Goal: Task Accomplishment & Management: Use online tool/utility

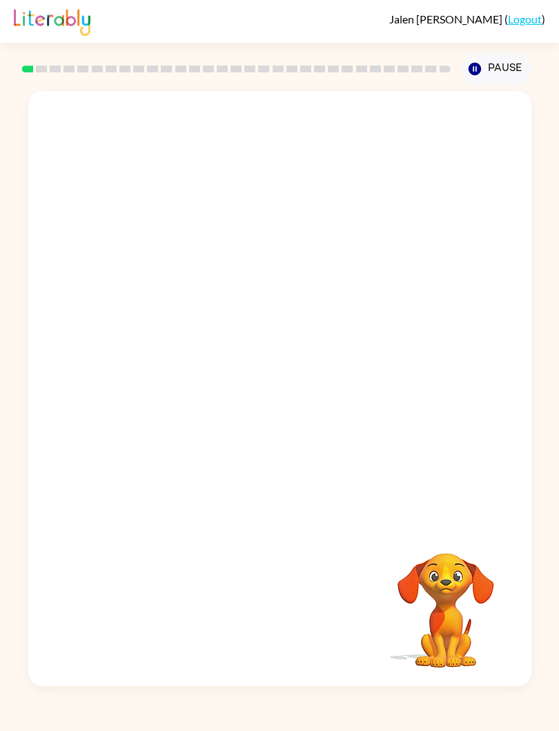
click at [434, 377] on div at bounding box center [279, 307] width 503 height 433
click at [275, 390] on icon "button" at bounding box center [280, 395] width 24 height 24
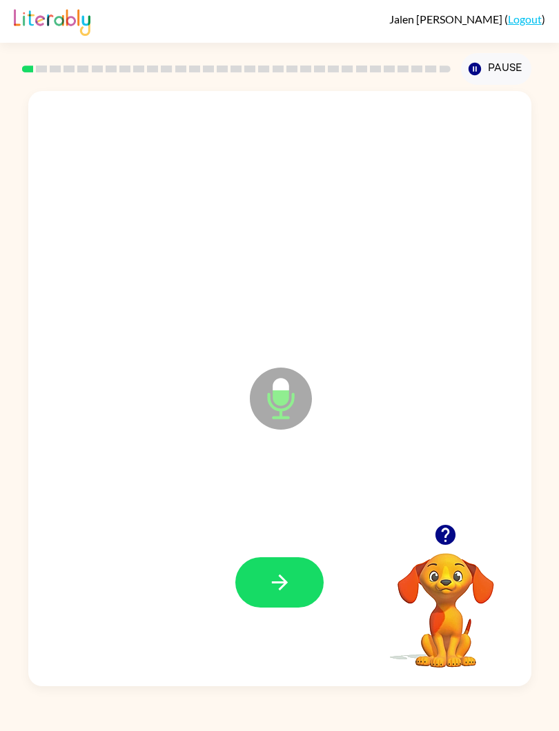
click at [288, 580] on icon "button" at bounding box center [280, 582] width 24 height 24
click at [295, 586] on button "button" at bounding box center [279, 582] width 88 height 50
click at [433, 526] on icon "button" at bounding box center [445, 535] width 24 height 24
click at [449, 535] on icon "button" at bounding box center [445, 535] width 20 height 20
click at [286, 597] on button "button" at bounding box center [279, 582] width 88 height 50
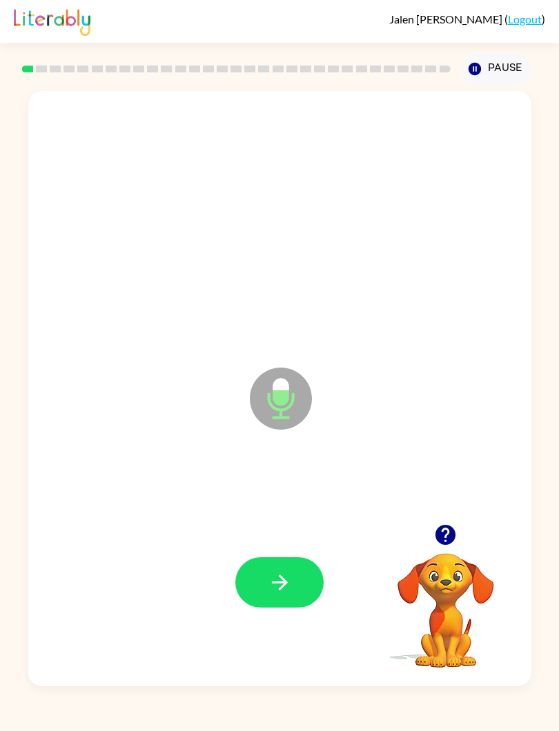
click at [443, 544] on icon "button" at bounding box center [445, 535] width 20 height 20
click at [451, 540] on icon "button" at bounding box center [445, 535] width 20 height 20
click at [285, 572] on icon "button" at bounding box center [280, 582] width 24 height 24
click at [294, 606] on button "button" at bounding box center [279, 582] width 88 height 50
click at [285, 577] on icon "button" at bounding box center [280, 582] width 24 height 24
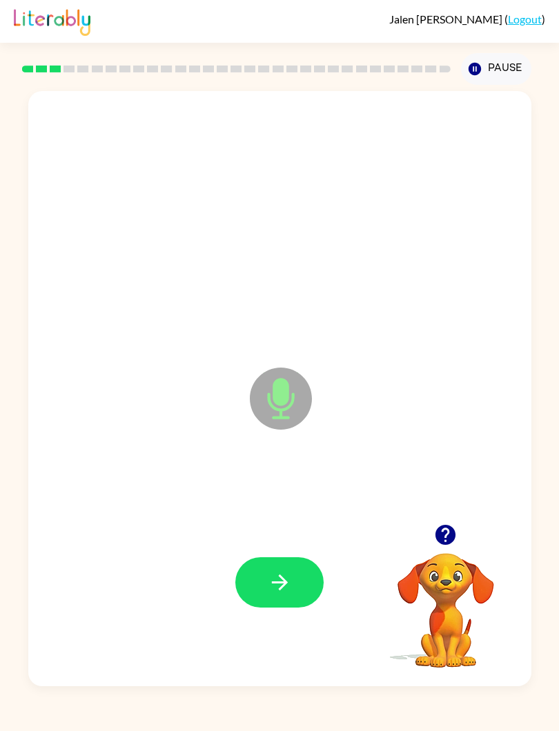
click at [315, 573] on button "button" at bounding box center [279, 582] width 88 height 50
click at [281, 587] on icon "button" at bounding box center [279, 583] width 16 height 16
click at [300, 584] on button "button" at bounding box center [279, 582] width 88 height 50
click at [293, 588] on button "button" at bounding box center [279, 582] width 88 height 50
click at [290, 591] on icon "button" at bounding box center [280, 582] width 24 height 24
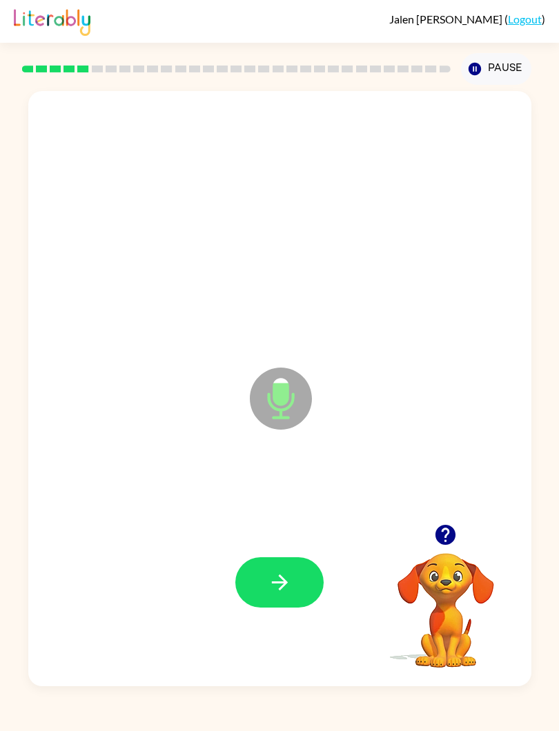
click at [281, 574] on icon "button" at bounding box center [280, 582] width 24 height 24
click at [441, 528] on icon "button" at bounding box center [445, 535] width 20 height 20
click at [290, 573] on icon "button" at bounding box center [280, 582] width 24 height 24
click at [285, 573] on icon "button" at bounding box center [280, 582] width 24 height 24
click at [297, 587] on button "button" at bounding box center [279, 582] width 88 height 50
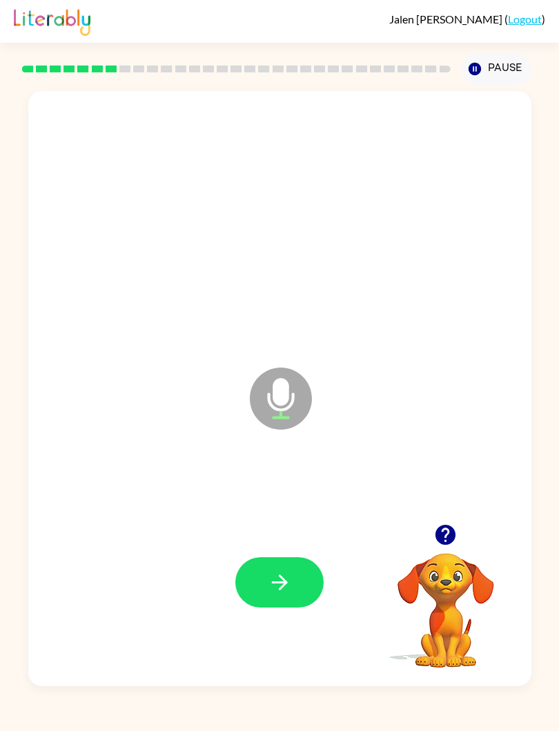
click at [285, 572] on icon "button" at bounding box center [280, 582] width 24 height 24
click at [287, 568] on button "button" at bounding box center [279, 582] width 88 height 50
click at [437, 520] on button "button" at bounding box center [445, 534] width 35 height 35
click at [290, 581] on icon "button" at bounding box center [280, 582] width 24 height 24
click at [445, 539] on icon "button" at bounding box center [445, 535] width 20 height 20
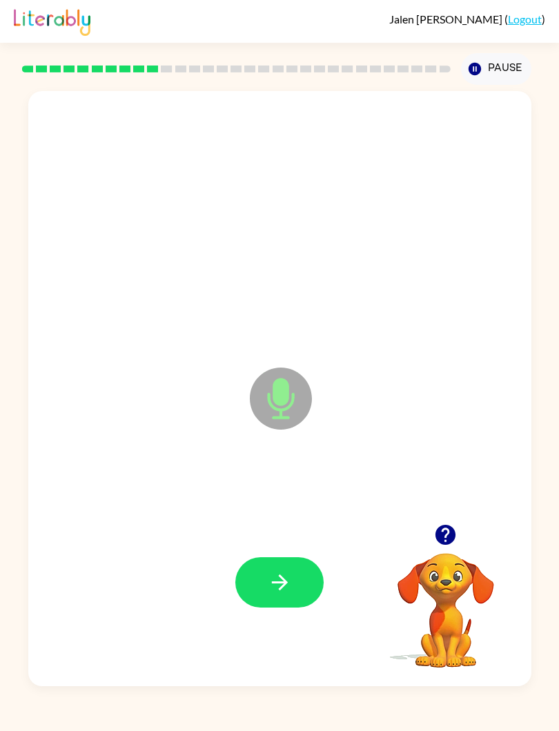
click at [290, 570] on button "button" at bounding box center [279, 582] width 88 height 50
click at [281, 588] on icon "button" at bounding box center [279, 583] width 16 height 16
click at [455, 539] on icon "button" at bounding box center [445, 535] width 20 height 20
click at [283, 584] on icon "button" at bounding box center [279, 583] width 16 height 16
click at [447, 533] on icon "button" at bounding box center [445, 535] width 20 height 20
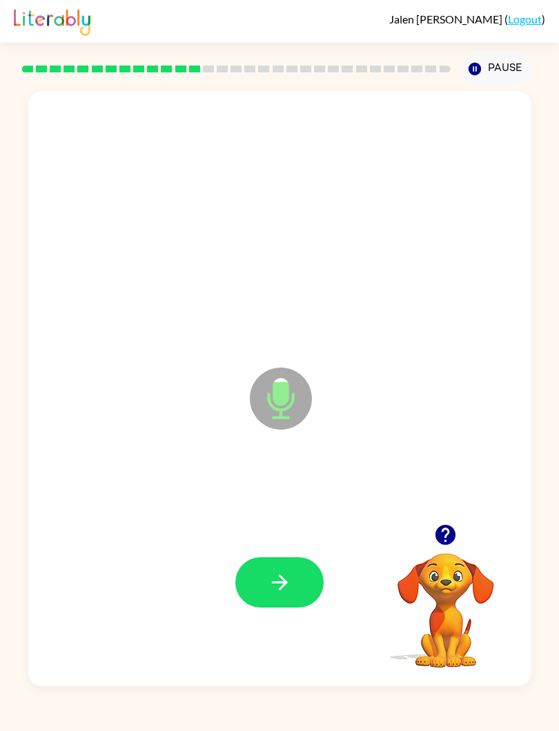
click at [296, 584] on button "button" at bounding box center [279, 582] width 88 height 50
click at [294, 586] on button "button" at bounding box center [279, 582] width 88 height 50
click at [295, 592] on button "button" at bounding box center [279, 582] width 88 height 50
click at [257, 584] on button "button" at bounding box center [279, 582] width 88 height 50
click at [452, 537] on icon "button" at bounding box center [445, 535] width 20 height 20
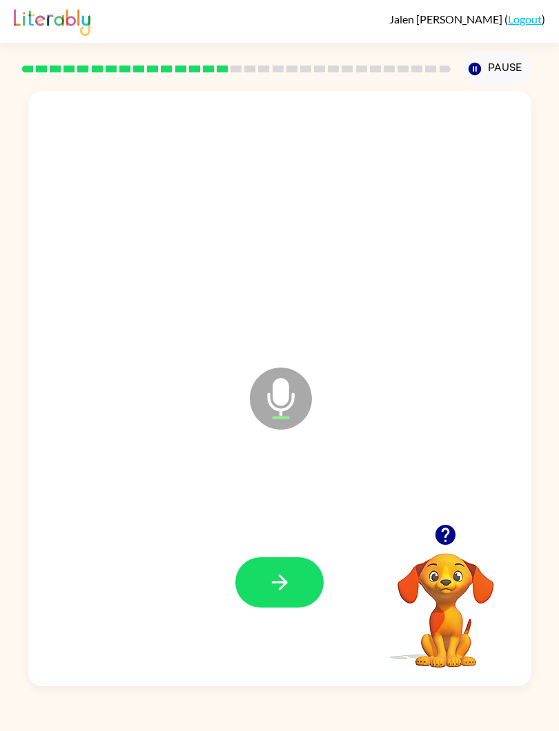
click at [298, 583] on button "button" at bounding box center [279, 582] width 88 height 50
click at [292, 575] on button "button" at bounding box center [279, 582] width 88 height 50
click at [452, 538] on icon "button" at bounding box center [445, 535] width 20 height 20
click at [280, 597] on button "button" at bounding box center [279, 582] width 88 height 50
click at [293, 577] on button "button" at bounding box center [279, 582] width 88 height 50
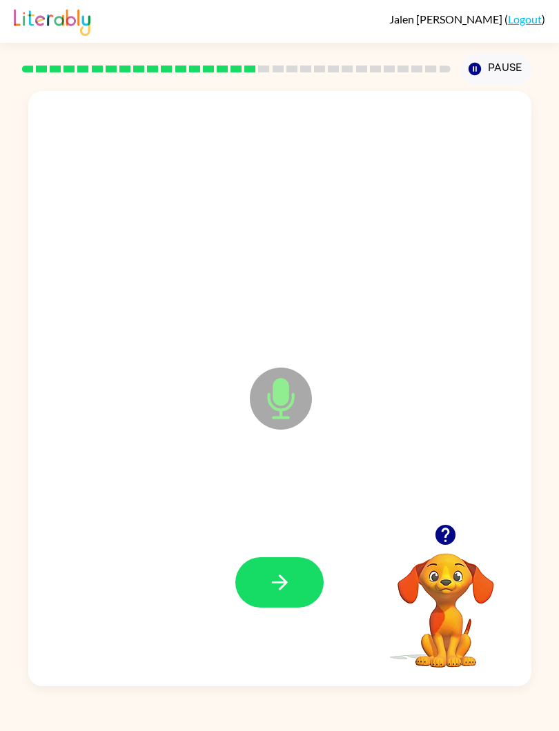
click at [277, 607] on button "button" at bounding box center [279, 582] width 88 height 50
click at [269, 608] on button "button" at bounding box center [279, 582] width 88 height 50
click at [285, 571] on icon "button" at bounding box center [280, 582] width 24 height 24
click at [261, 586] on button "button" at bounding box center [279, 582] width 88 height 50
click at [279, 572] on icon "button" at bounding box center [280, 582] width 24 height 24
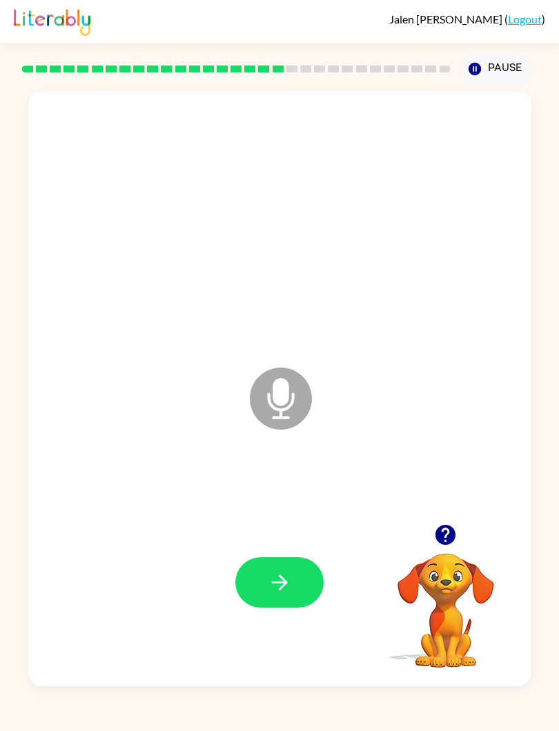
click at [439, 539] on icon "button" at bounding box center [445, 535] width 20 height 20
click at [268, 590] on icon "button" at bounding box center [280, 582] width 24 height 24
click at [279, 596] on button "button" at bounding box center [279, 582] width 88 height 50
click at [295, 588] on button "button" at bounding box center [279, 582] width 88 height 50
click at [292, 570] on button "button" at bounding box center [279, 582] width 88 height 50
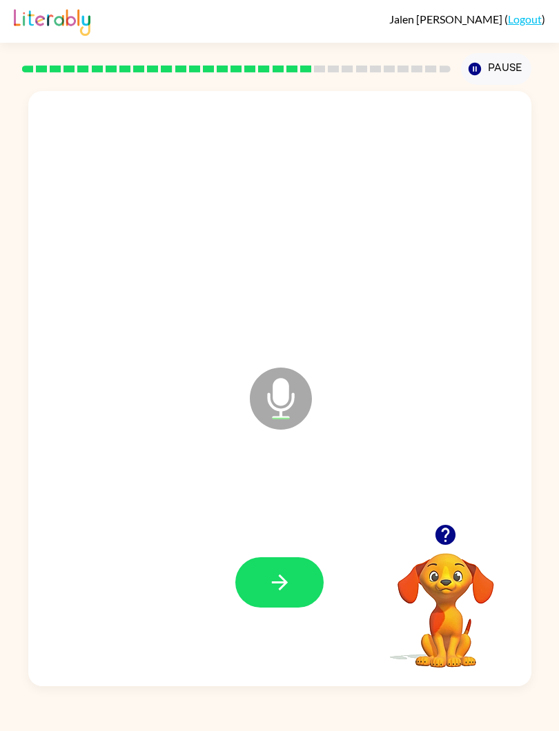
click at [282, 596] on button "button" at bounding box center [279, 582] width 88 height 50
click at [291, 586] on icon "button" at bounding box center [280, 582] width 24 height 24
click at [449, 533] on icon "button" at bounding box center [445, 535] width 24 height 24
click at [292, 571] on button "button" at bounding box center [279, 582] width 88 height 50
click at [286, 593] on icon "button" at bounding box center [280, 582] width 24 height 24
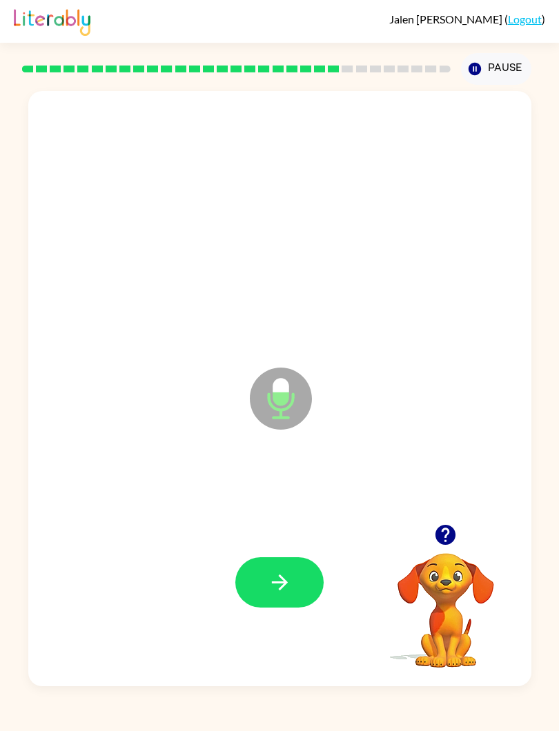
click at [274, 590] on icon "button" at bounding box center [280, 582] width 24 height 24
click at [442, 548] on button "button" at bounding box center [445, 534] width 35 height 35
click at [301, 595] on button "button" at bounding box center [279, 582] width 88 height 50
click at [294, 578] on button "button" at bounding box center [279, 582] width 88 height 50
click at [275, 582] on icon "button" at bounding box center [280, 582] width 24 height 24
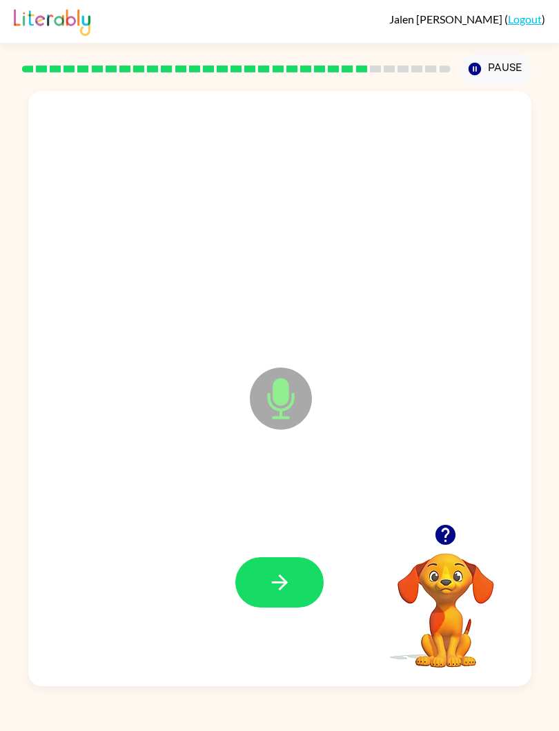
click at [275, 608] on button "button" at bounding box center [279, 582] width 88 height 50
click at [276, 593] on icon "button" at bounding box center [280, 582] width 24 height 24
click at [438, 542] on icon "button" at bounding box center [445, 535] width 20 height 20
click at [308, 581] on button "button" at bounding box center [279, 582] width 88 height 50
click at [286, 579] on icon "button" at bounding box center [280, 582] width 24 height 24
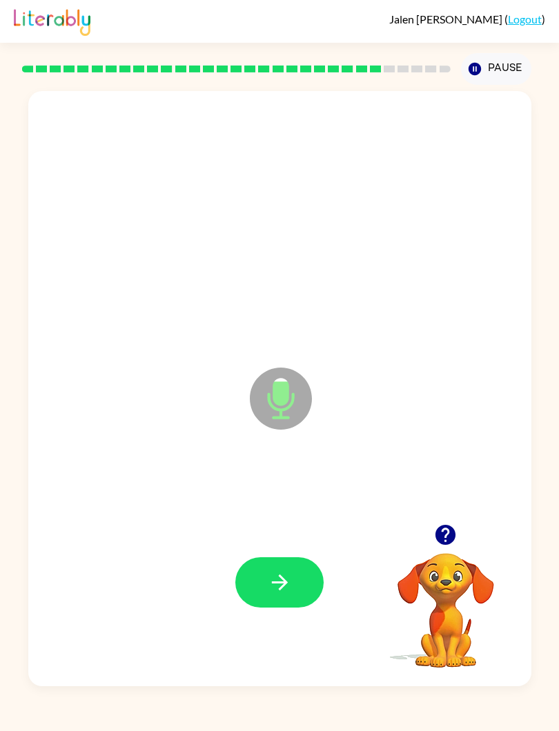
click at [277, 595] on button "button" at bounding box center [279, 582] width 88 height 50
click at [273, 584] on icon "button" at bounding box center [279, 583] width 16 height 16
click at [263, 590] on button "button" at bounding box center [279, 582] width 88 height 50
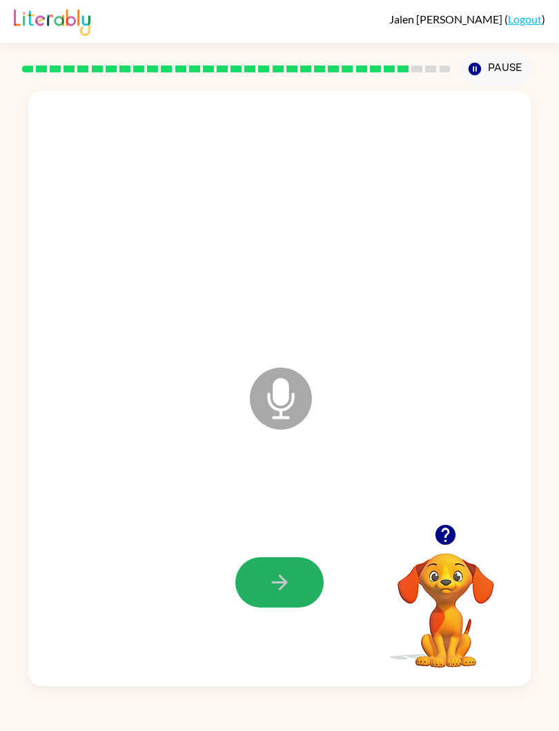
click at [274, 597] on button "button" at bounding box center [279, 582] width 88 height 50
click at [290, 582] on icon "button" at bounding box center [280, 582] width 24 height 24
click at [294, 572] on button "button" at bounding box center [279, 582] width 88 height 50
click at [292, 606] on button "button" at bounding box center [279, 582] width 88 height 50
click at [277, 604] on button "button" at bounding box center [279, 582] width 88 height 50
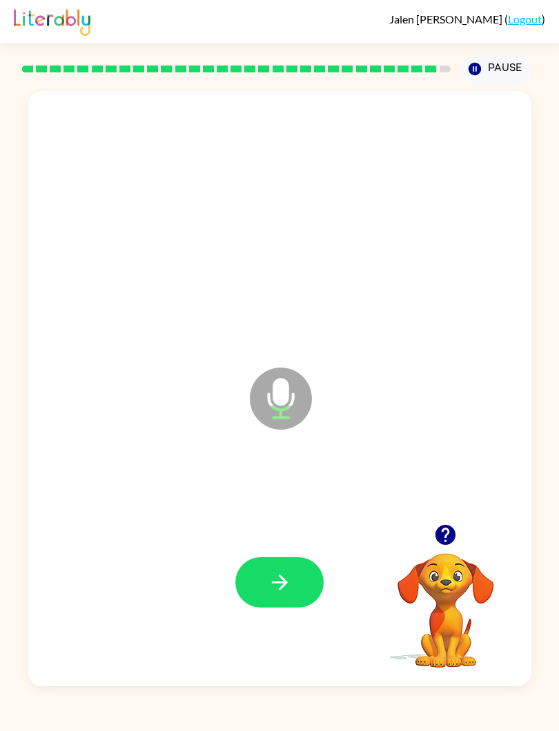
click at [275, 598] on button "button" at bounding box center [279, 582] width 88 height 50
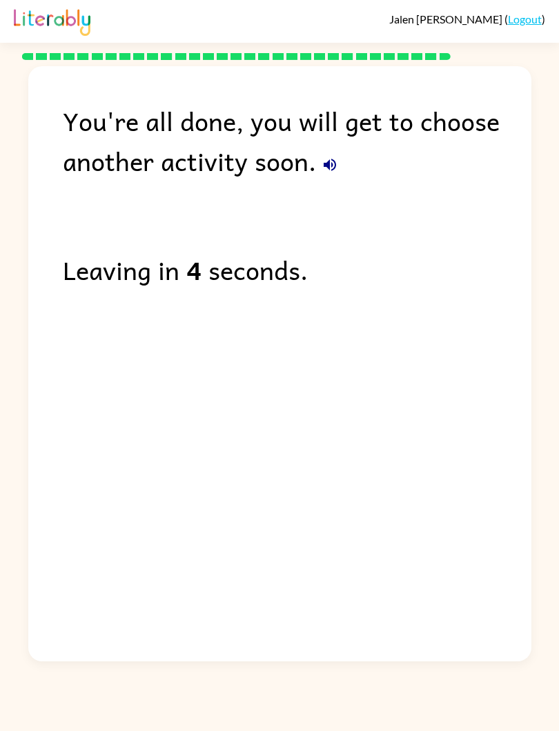
click at [322, 178] on button "button" at bounding box center [330, 165] width 28 height 28
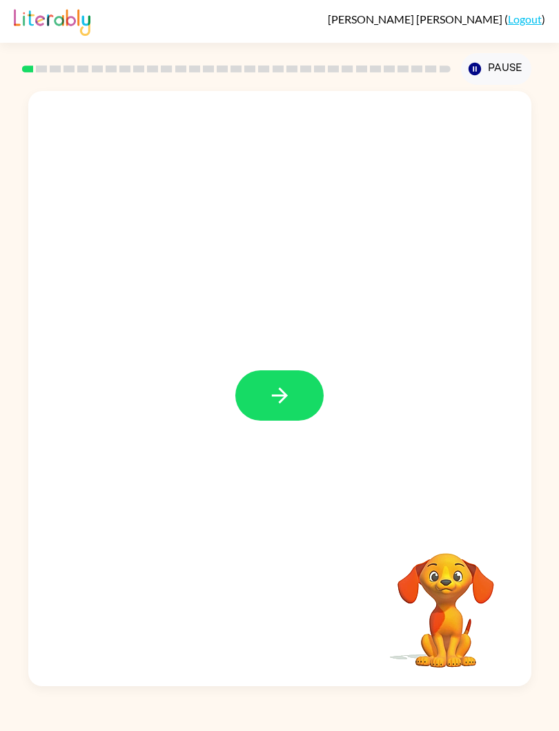
click at [277, 376] on button "button" at bounding box center [279, 395] width 88 height 50
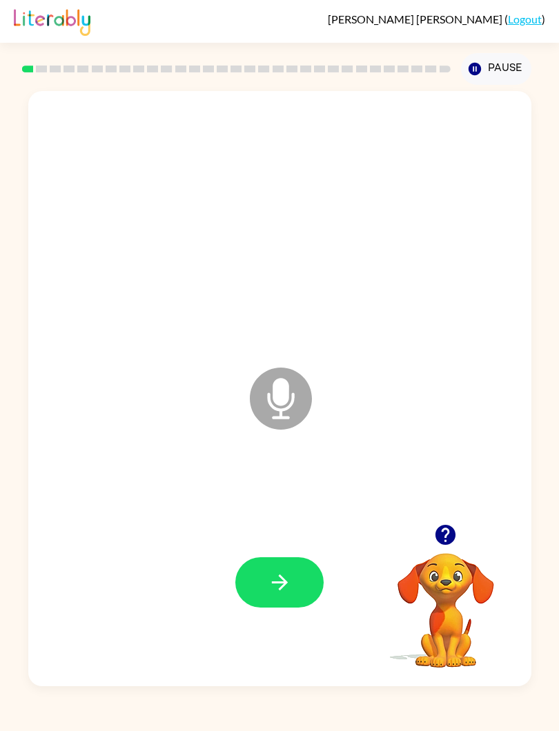
click at [284, 593] on icon "button" at bounding box center [280, 582] width 24 height 24
click at [288, 595] on icon "button" at bounding box center [280, 582] width 24 height 24
click at [291, 586] on icon "button" at bounding box center [280, 582] width 24 height 24
click at [290, 593] on icon "button" at bounding box center [280, 582] width 24 height 24
click at [290, 587] on icon "button" at bounding box center [280, 582] width 24 height 24
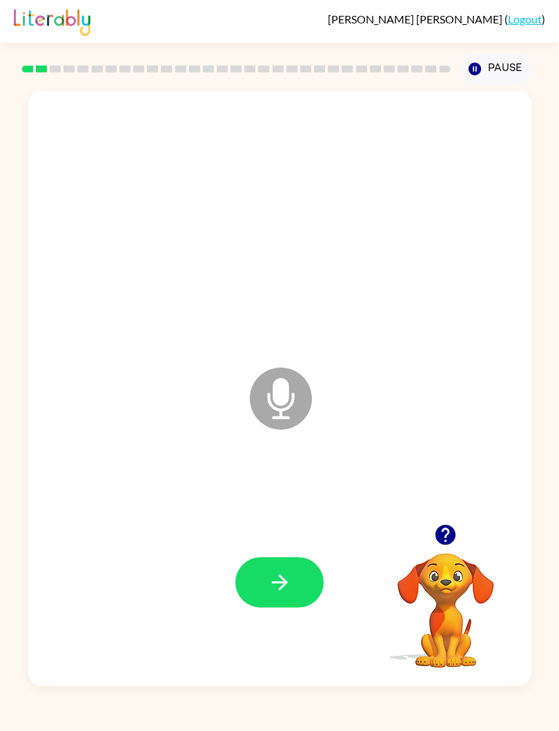
click at [279, 588] on icon "button" at bounding box center [280, 582] width 24 height 24
click at [277, 577] on icon "button" at bounding box center [280, 582] width 24 height 24
click at [283, 592] on icon "button" at bounding box center [280, 582] width 24 height 24
click at [270, 585] on icon "button" at bounding box center [280, 582] width 24 height 24
click at [272, 572] on icon "button" at bounding box center [280, 582] width 24 height 24
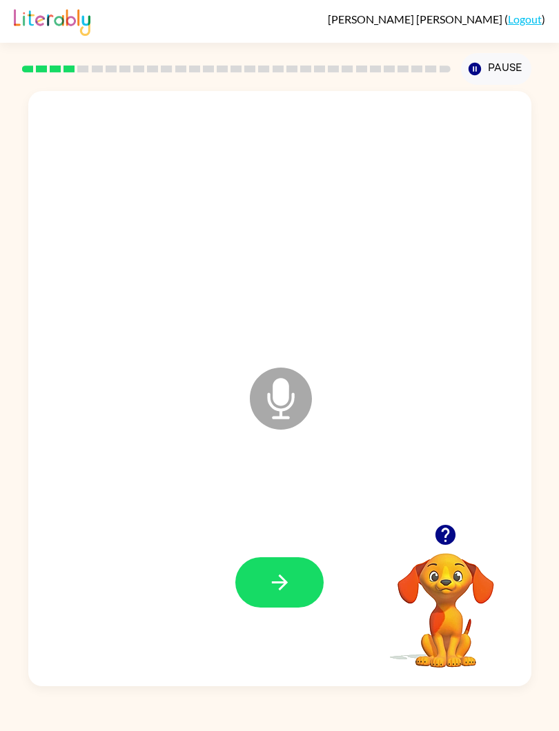
click at [287, 586] on icon "button" at bounding box center [280, 582] width 24 height 24
click at [301, 586] on button "button" at bounding box center [279, 582] width 88 height 50
click at [292, 600] on button "button" at bounding box center [279, 582] width 88 height 50
click at [279, 584] on icon "button" at bounding box center [280, 582] width 24 height 24
click at [279, 588] on icon "button" at bounding box center [280, 582] width 24 height 24
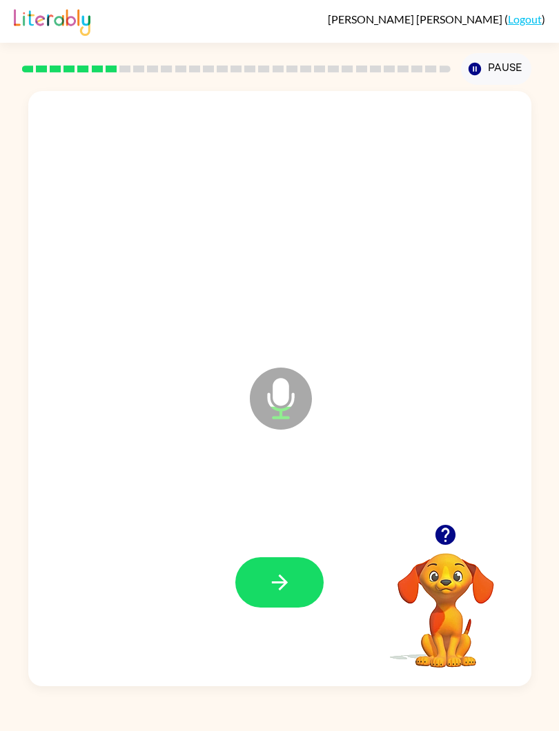
click at [286, 603] on button "button" at bounding box center [279, 582] width 88 height 50
click at [294, 590] on button "button" at bounding box center [279, 582] width 88 height 50
click at [298, 596] on button "button" at bounding box center [279, 582] width 88 height 50
click at [297, 598] on button "button" at bounding box center [279, 582] width 88 height 50
click at [304, 592] on button "button" at bounding box center [279, 582] width 88 height 50
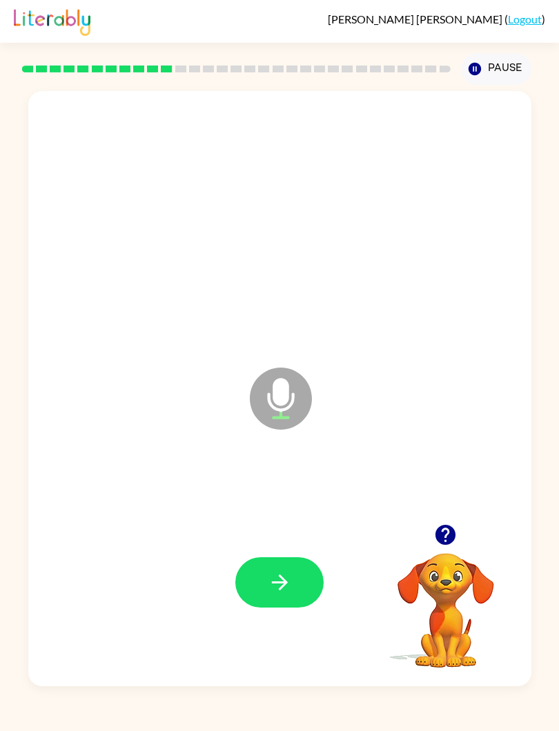
click at [266, 561] on button "button" at bounding box center [279, 582] width 88 height 50
click at [283, 584] on icon "button" at bounding box center [279, 583] width 16 height 16
click at [278, 588] on icon "button" at bounding box center [280, 582] width 24 height 24
click at [295, 592] on button "button" at bounding box center [279, 582] width 88 height 50
click at [303, 588] on button "button" at bounding box center [279, 582] width 88 height 50
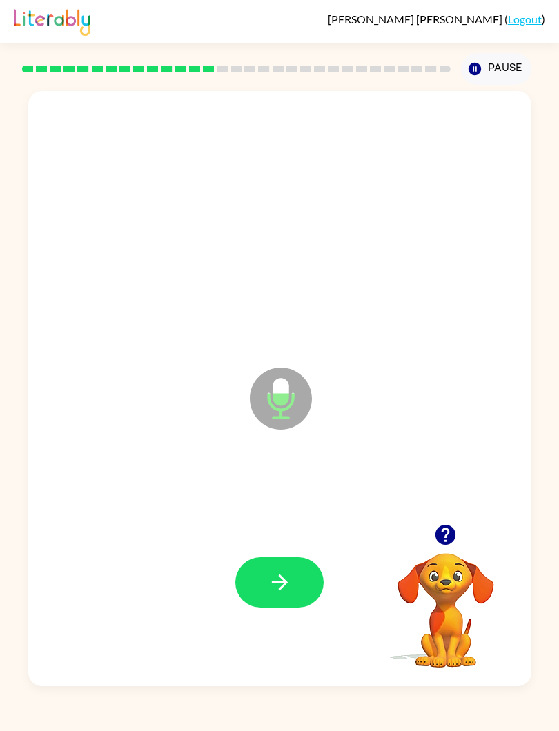
click at [292, 587] on button "button" at bounding box center [279, 582] width 88 height 50
click at [301, 548] on div at bounding box center [279, 582] width 475 height 180
click at [298, 577] on button "button" at bounding box center [279, 582] width 88 height 50
click at [290, 585] on icon "button" at bounding box center [280, 582] width 24 height 24
click at [276, 594] on icon "button" at bounding box center [280, 582] width 24 height 24
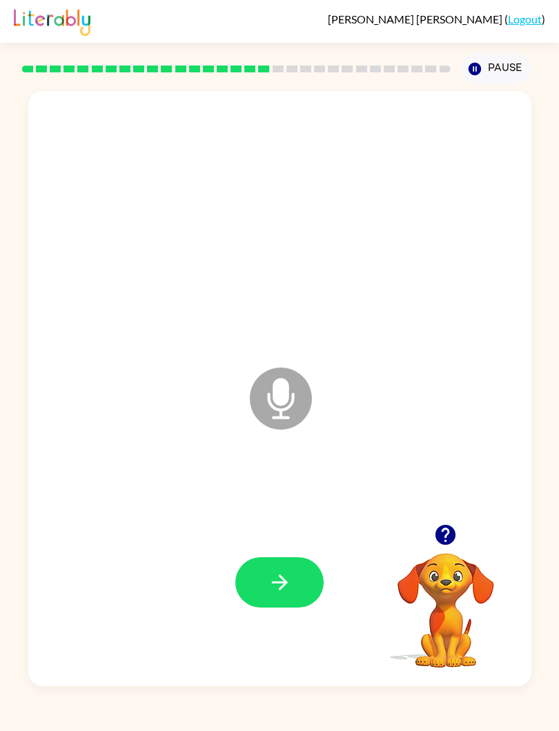
click at [276, 582] on icon "button" at bounding box center [280, 582] width 24 height 24
click at [271, 587] on icon "button" at bounding box center [280, 582] width 24 height 24
click at [290, 579] on icon "button" at bounding box center [280, 582] width 24 height 24
click at [293, 607] on button "button" at bounding box center [279, 582] width 88 height 50
click at [298, 587] on button "button" at bounding box center [279, 582] width 88 height 50
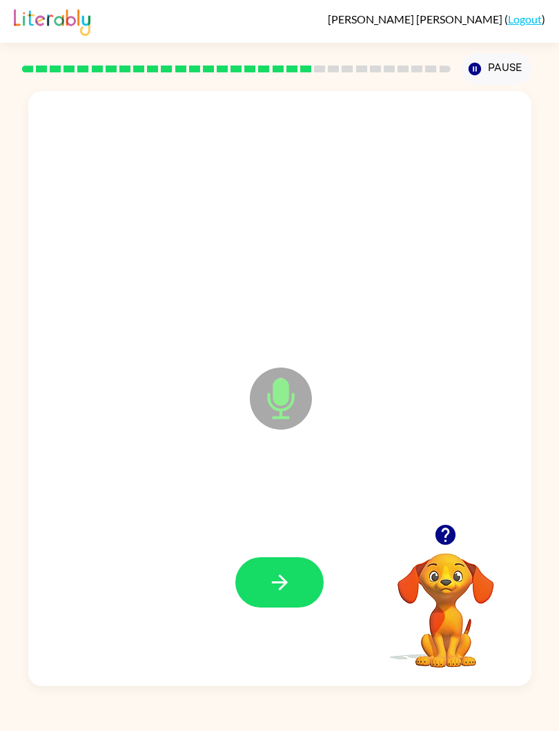
click at [312, 555] on div at bounding box center [279, 582] width 475 height 180
click at [305, 575] on button "button" at bounding box center [279, 582] width 88 height 50
click at [272, 598] on button "button" at bounding box center [279, 582] width 88 height 50
click at [288, 592] on icon "button" at bounding box center [280, 582] width 24 height 24
click at [275, 584] on icon "button" at bounding box center [280, 582] width 24 height 24
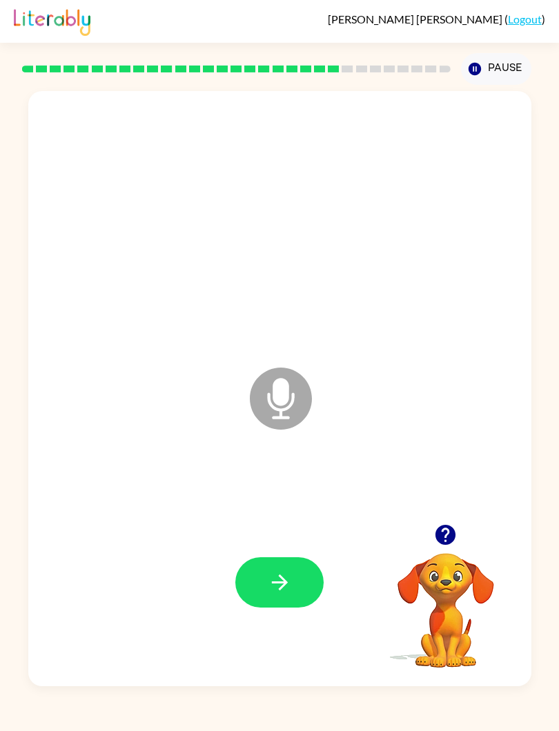
click at [288, 594] on icon "button" at bounding box center [280, 582] width 24 height 24
click at [281, 586] on icon "button" at bounding box center [280, 582] width 24 height 24
click at [275, 581] on icon "button" at bounding box center [280, 582] width 24 height 24
click at [282, 573] on icon "button" at bounding box center [280, 582] width 24 height 24
click at [281, 604] on button "button" at bounding box center [279, 582] width 88 height 50
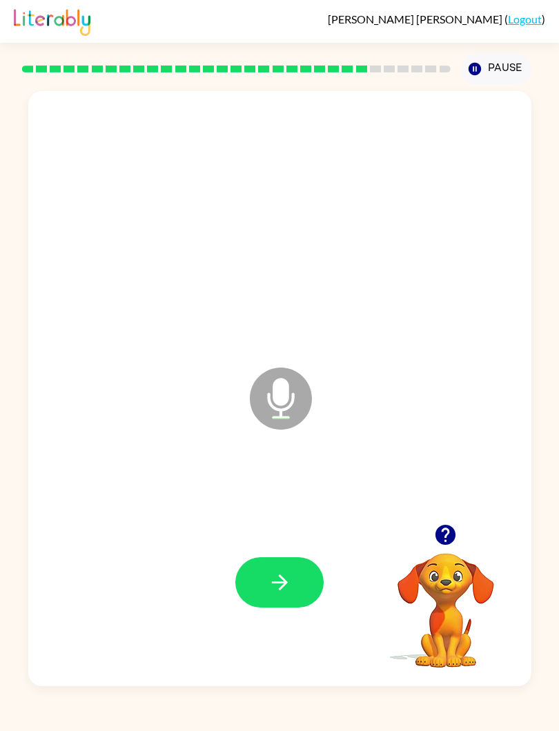
click at [277, 597] on button "button" at bounding box center [279, 582] width 88 height 50
click at [282, 566] on button "button" at bounding box center [279, 582] width 88 height 50
click at [268, 593] on icon "button" at bounding box center [280, 582] width 24 height 24
click at [283, 575] on icon "button" at bounding box center [280, 582] width 24 height 24
click at [286, 577] on icon "button" at bounding box center [280, 582] width 24 height 24
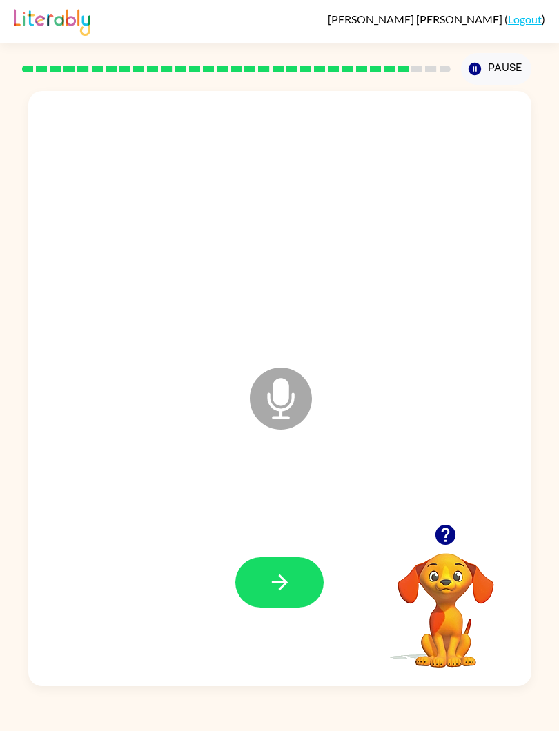
click at [288, 587] on icon "button" at bounding box center [280, 582] width 24 height 24
click at [283, 585] on icon "button" at bounding box center [279, 583] width 16 height 16
click at [258, 607] on button "button" at bounding box center [279, 582] width 88 height 50
click at [272, 590] on icon "button" at bounding box center [280, 582] width 24 height 24
click at [276, 575] on icon "button" at bounding box center [280, 582] width 24 height 24
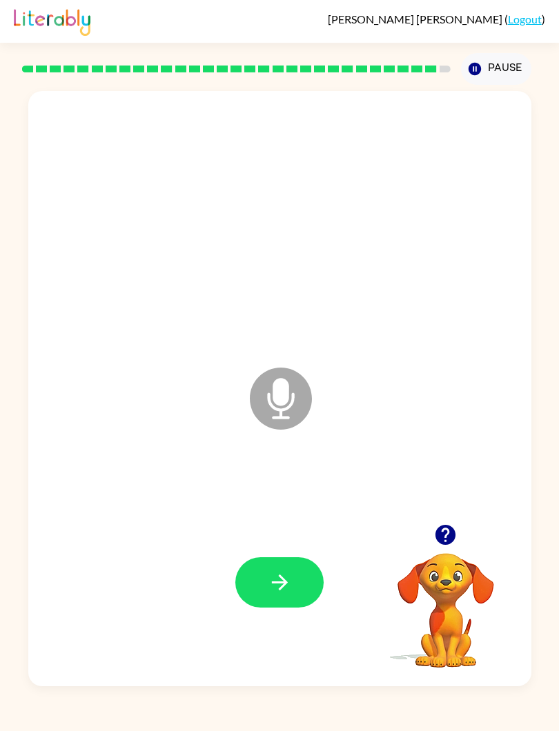
click at [292, 567] on button "button" at bounding box center [279, 582] width 88 height 50
